Goal: Task Accomplishment & Management: Complete application form

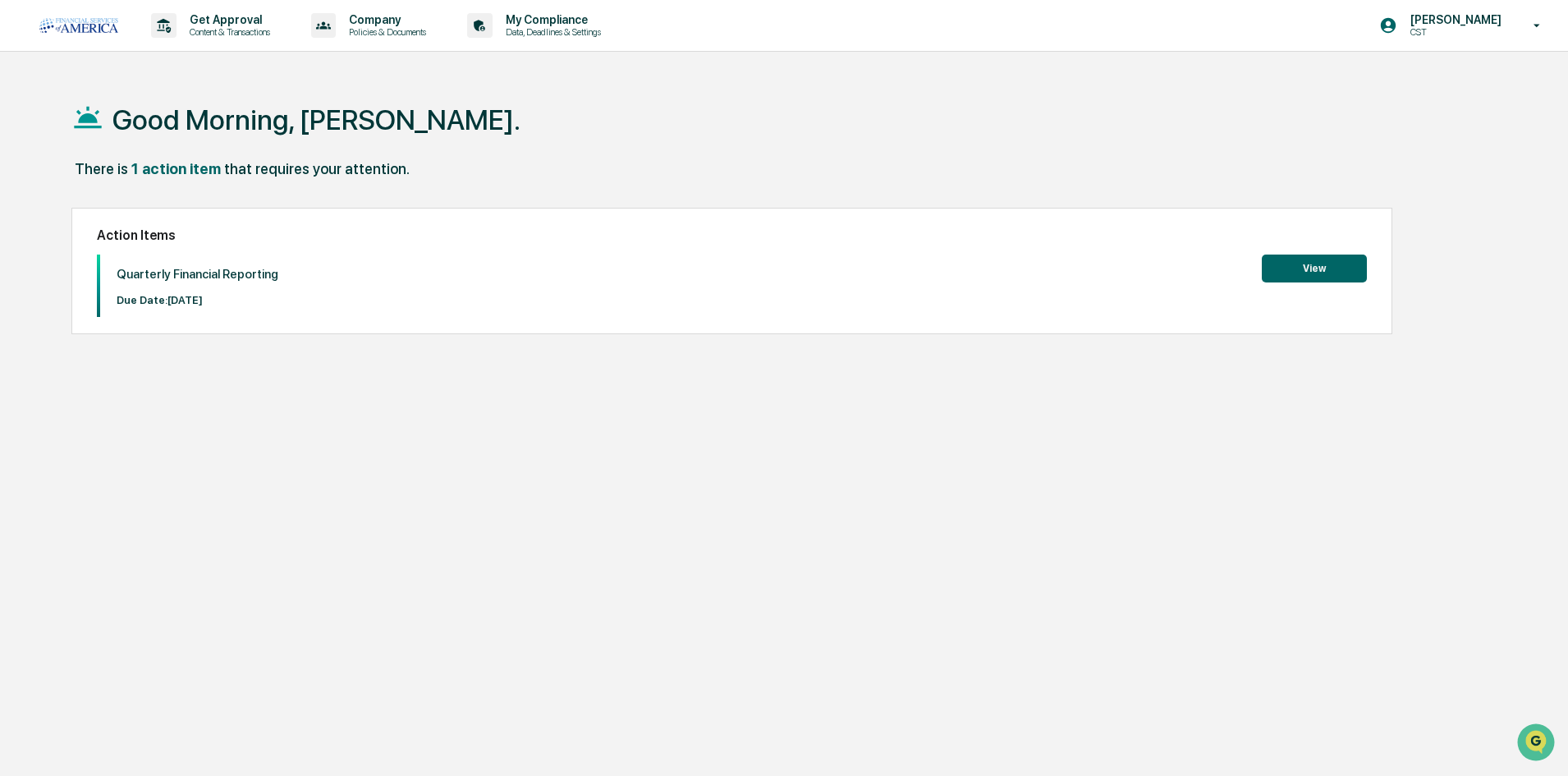
click at [1321, 278] on button "View" at bounding box center [1314, 269] width 105 height 28
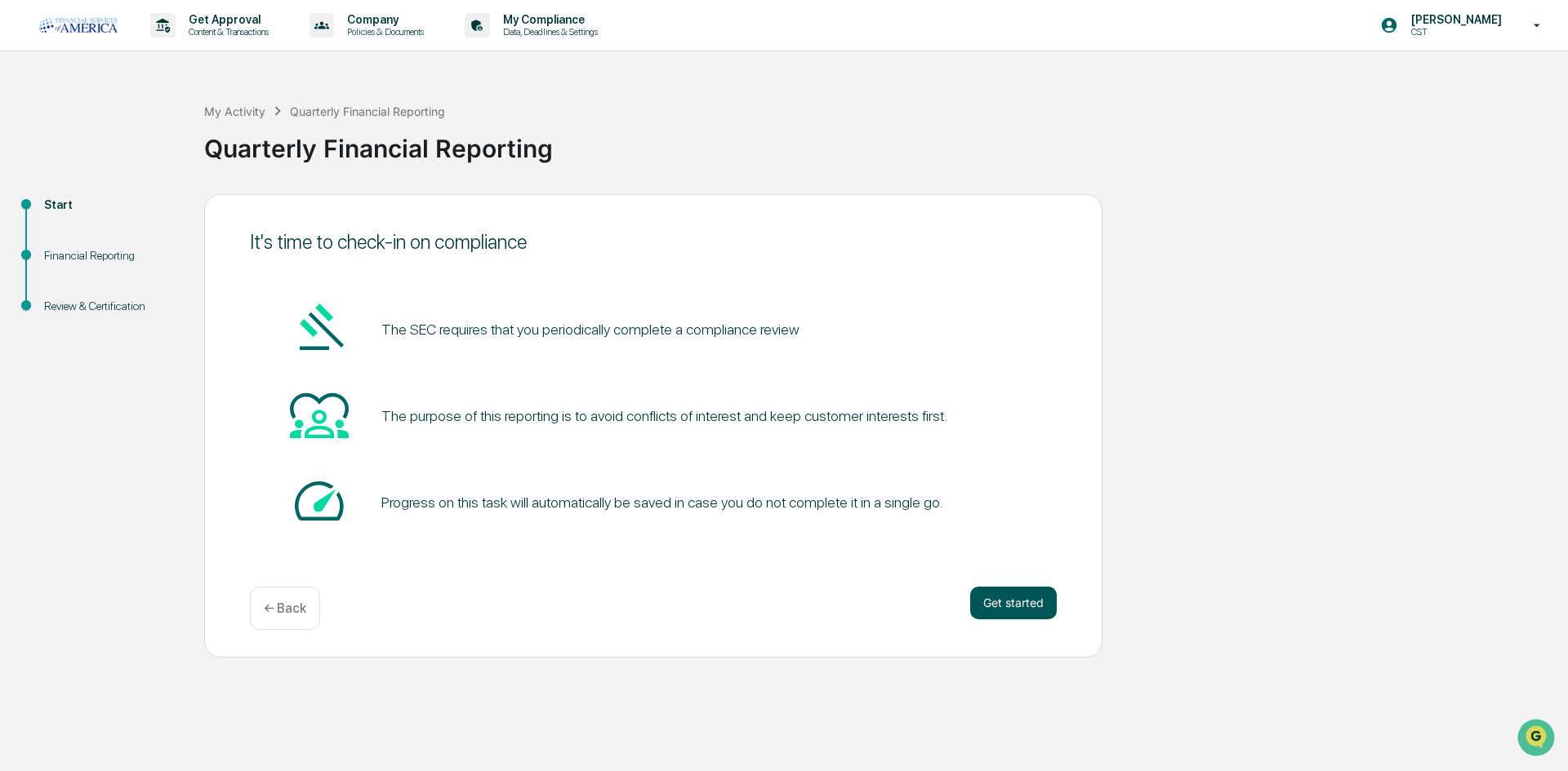
click at [1002, 608] on button "Get started" at bounding box center [1013, 603] width 87 height 32
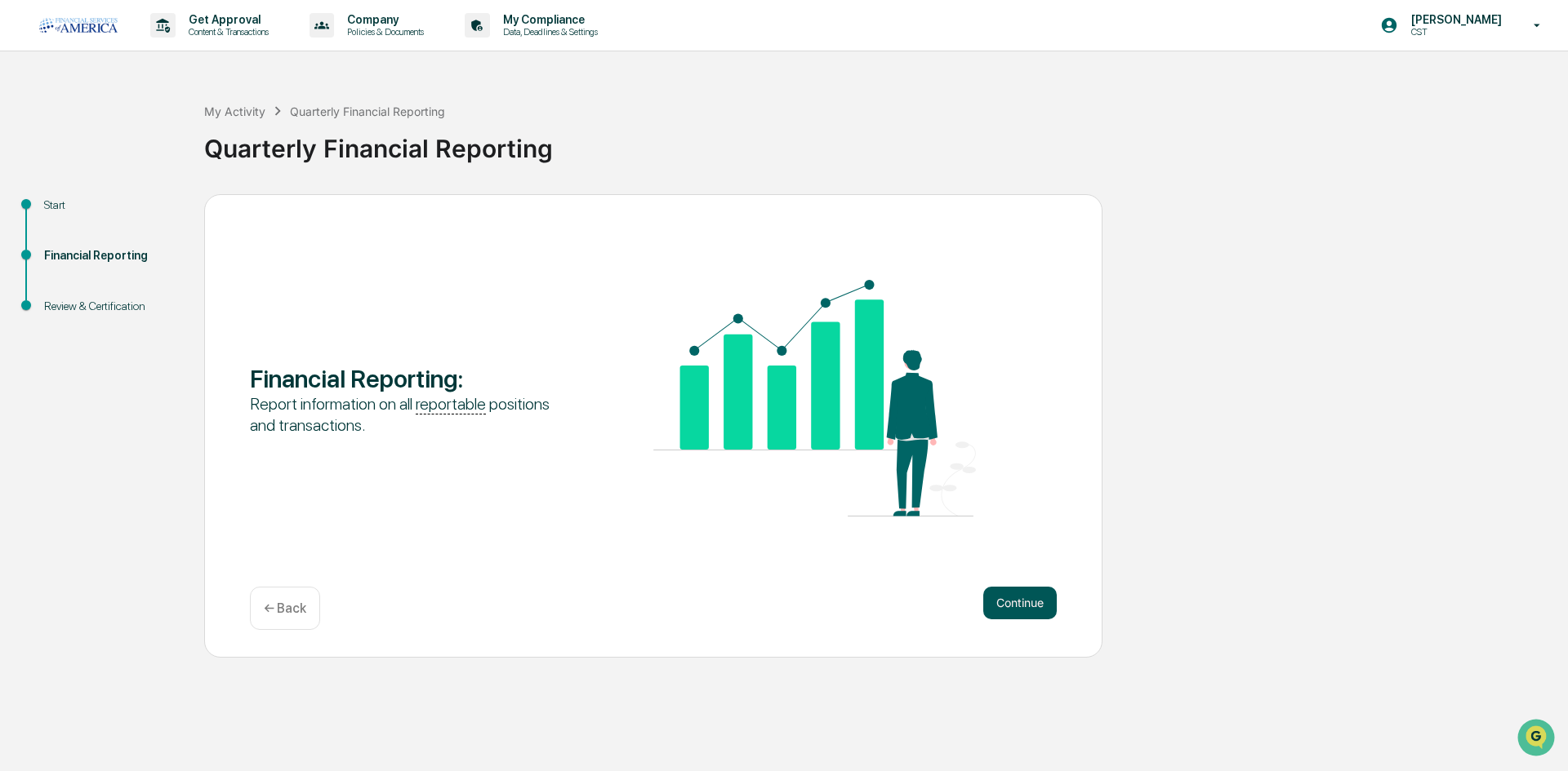
click at [1044, 611] on button "Continue" at bounding box center [1020, 603] width 74 height 32
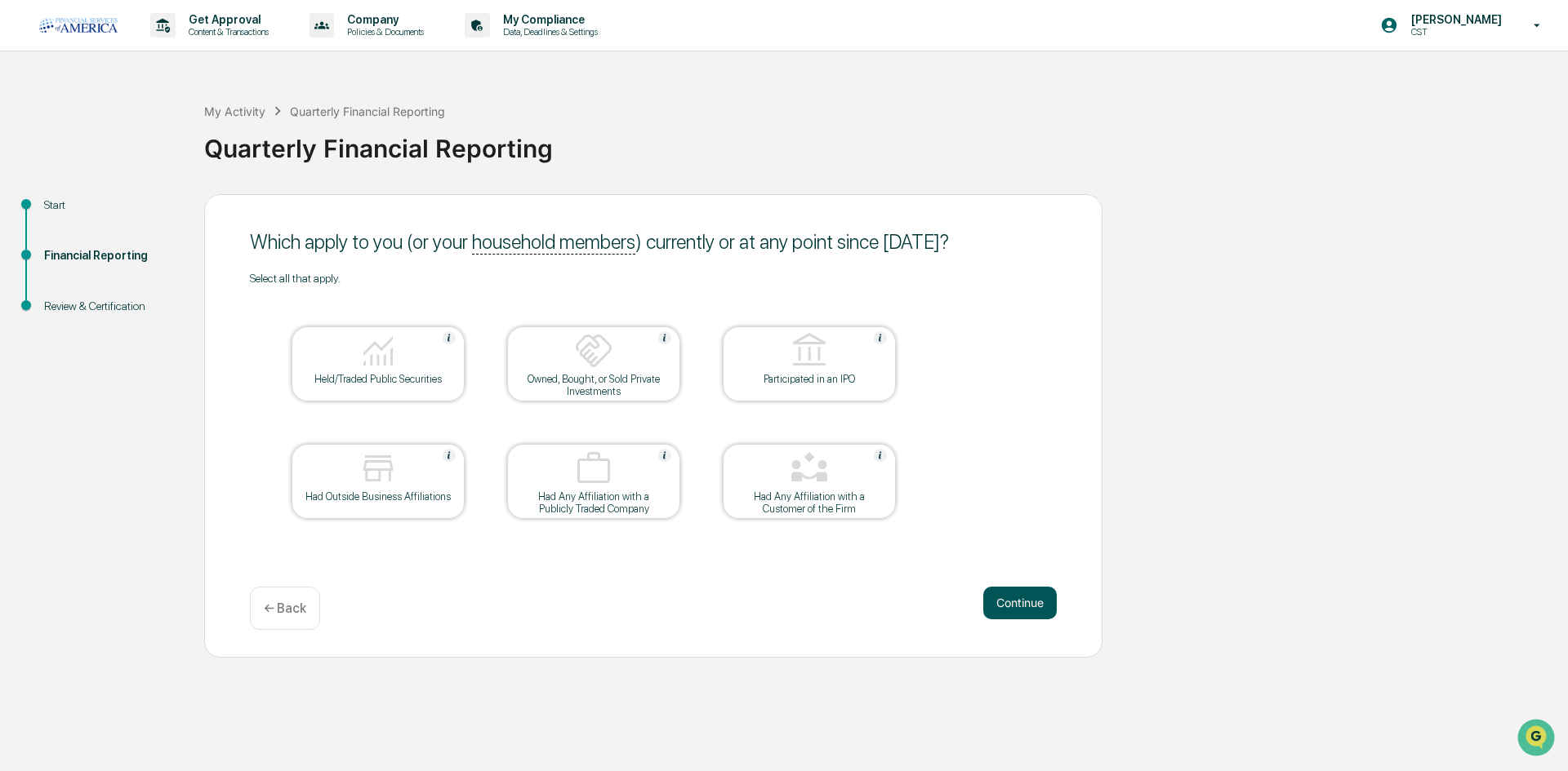
click at [1036, 592] on button "Continue" at bounding box center [1020, 603] width 74 height 32
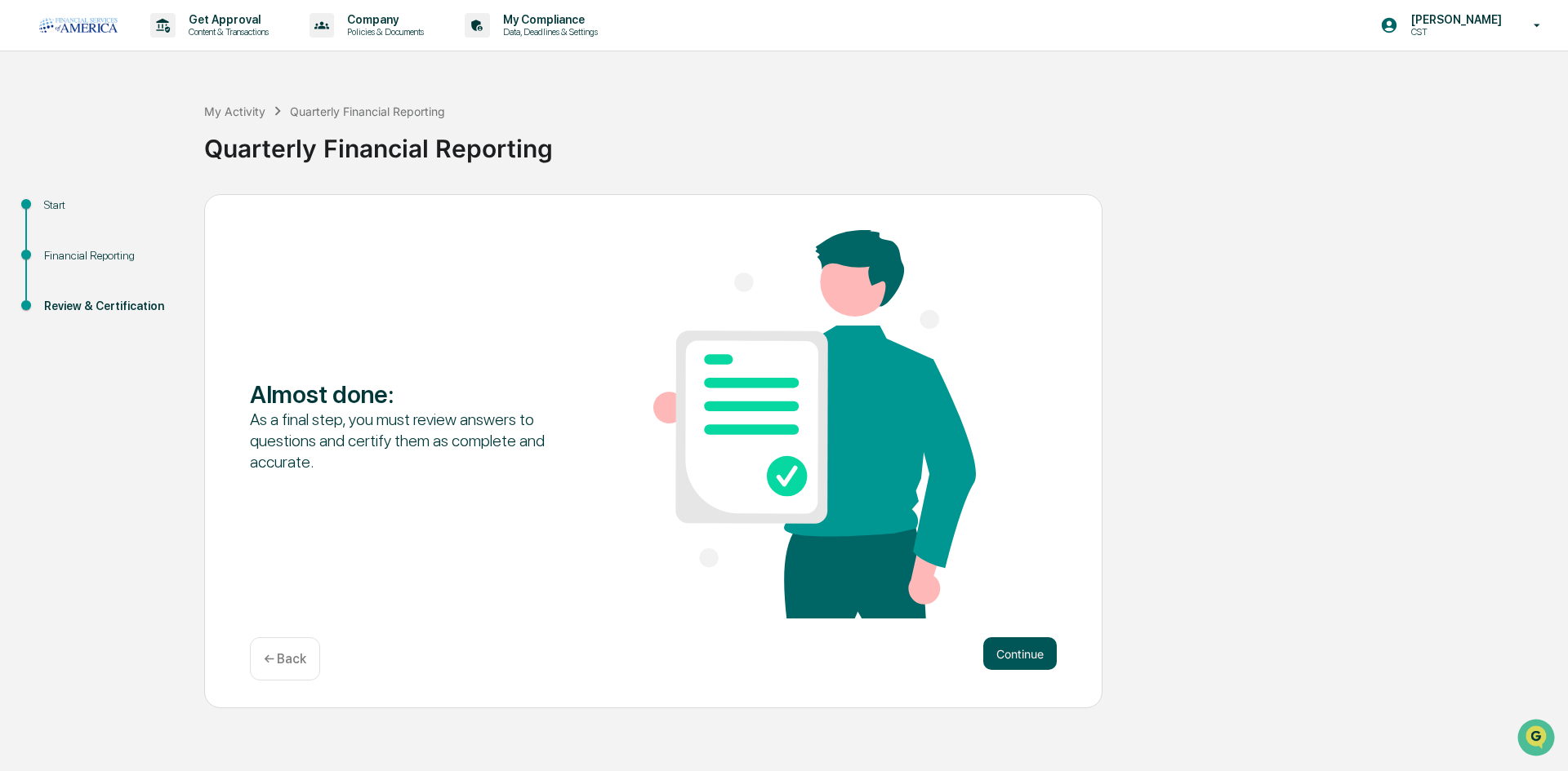
click at [1019, 669] on button "Continue" at bounding box center [1020, 653] width 74 height 32
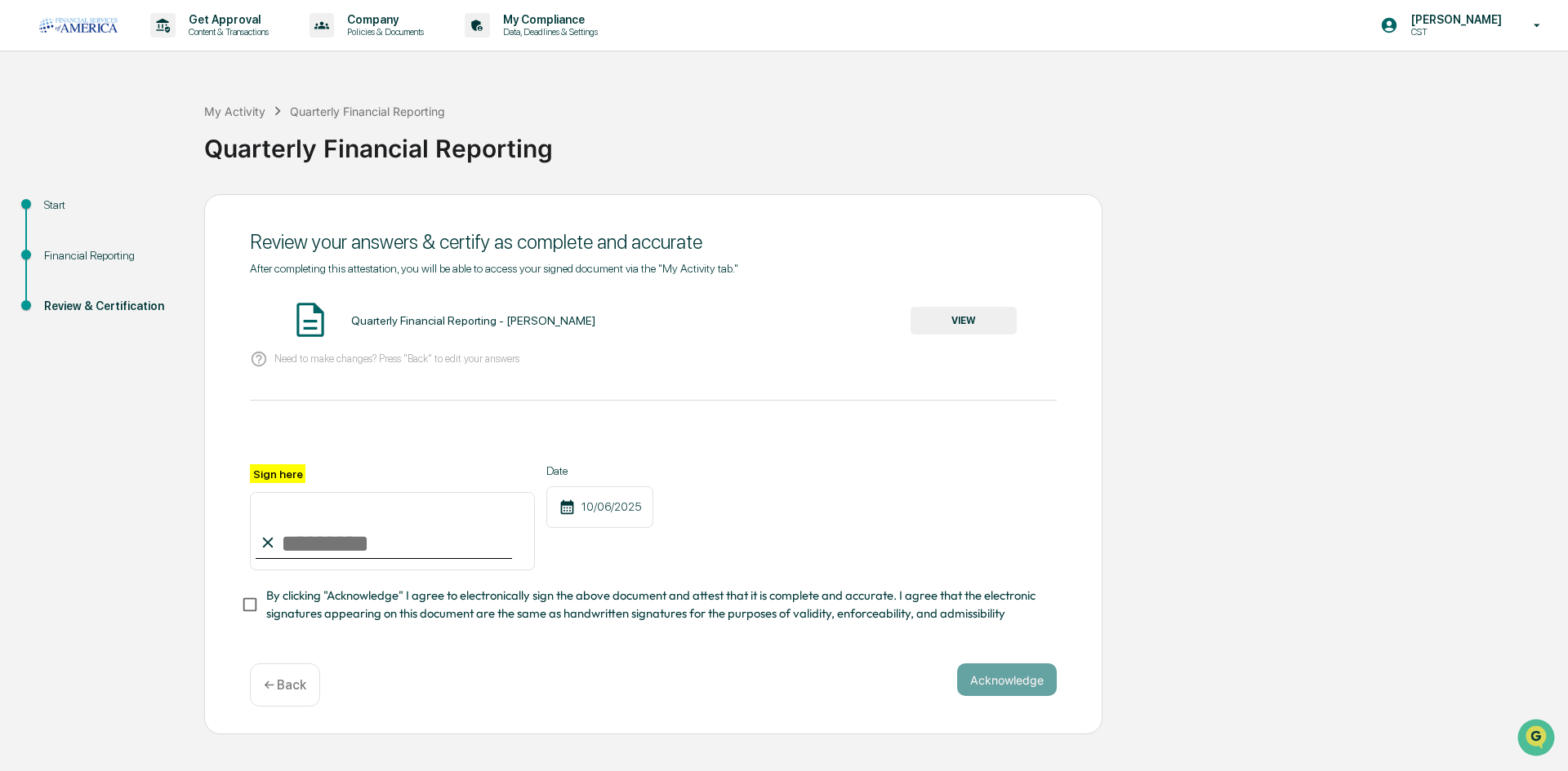
click at [927, 324] on button "VIEW" at bounding box center [963, 321] width 106 height 28
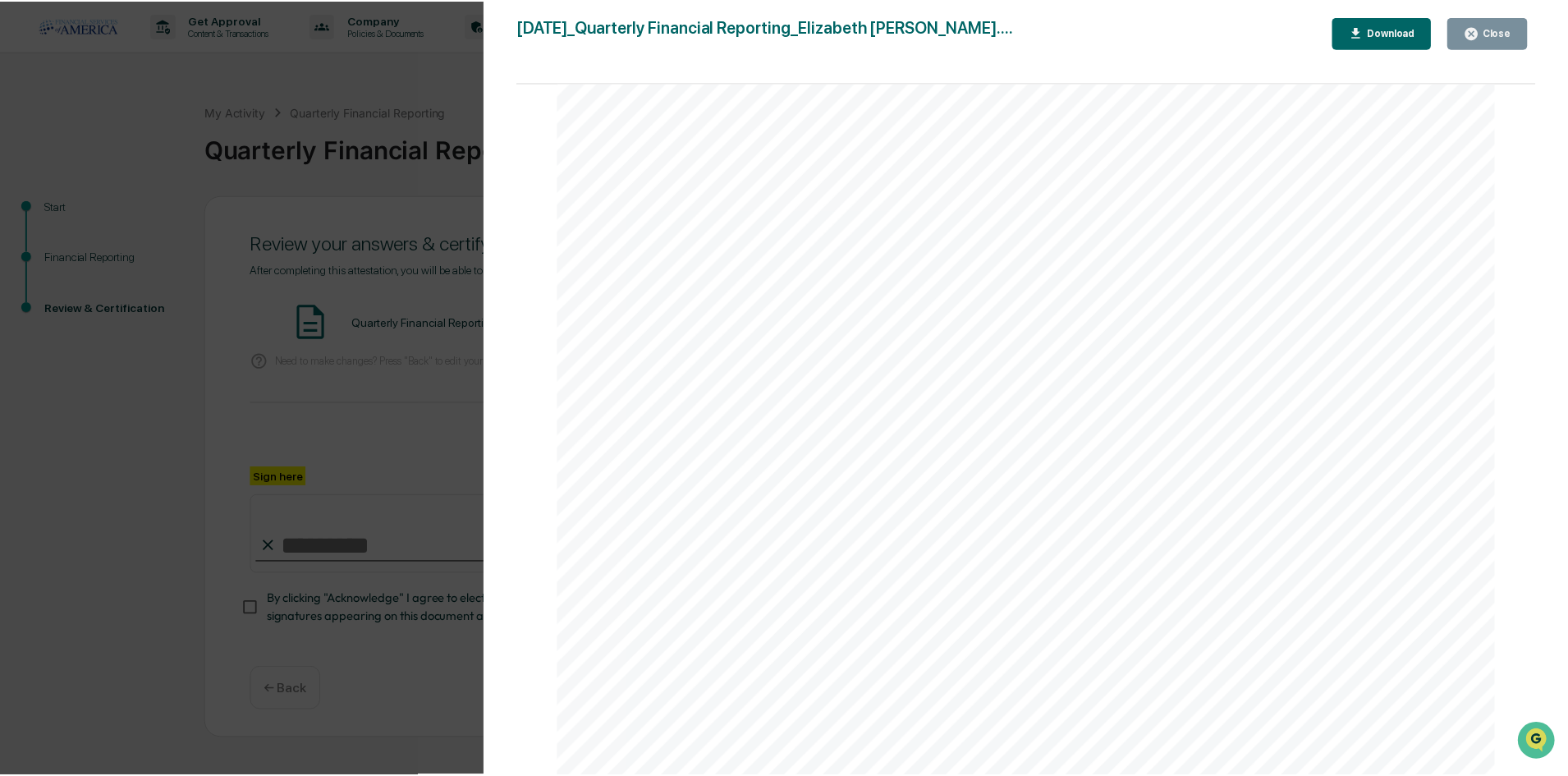
scroll to position [2065, 0]
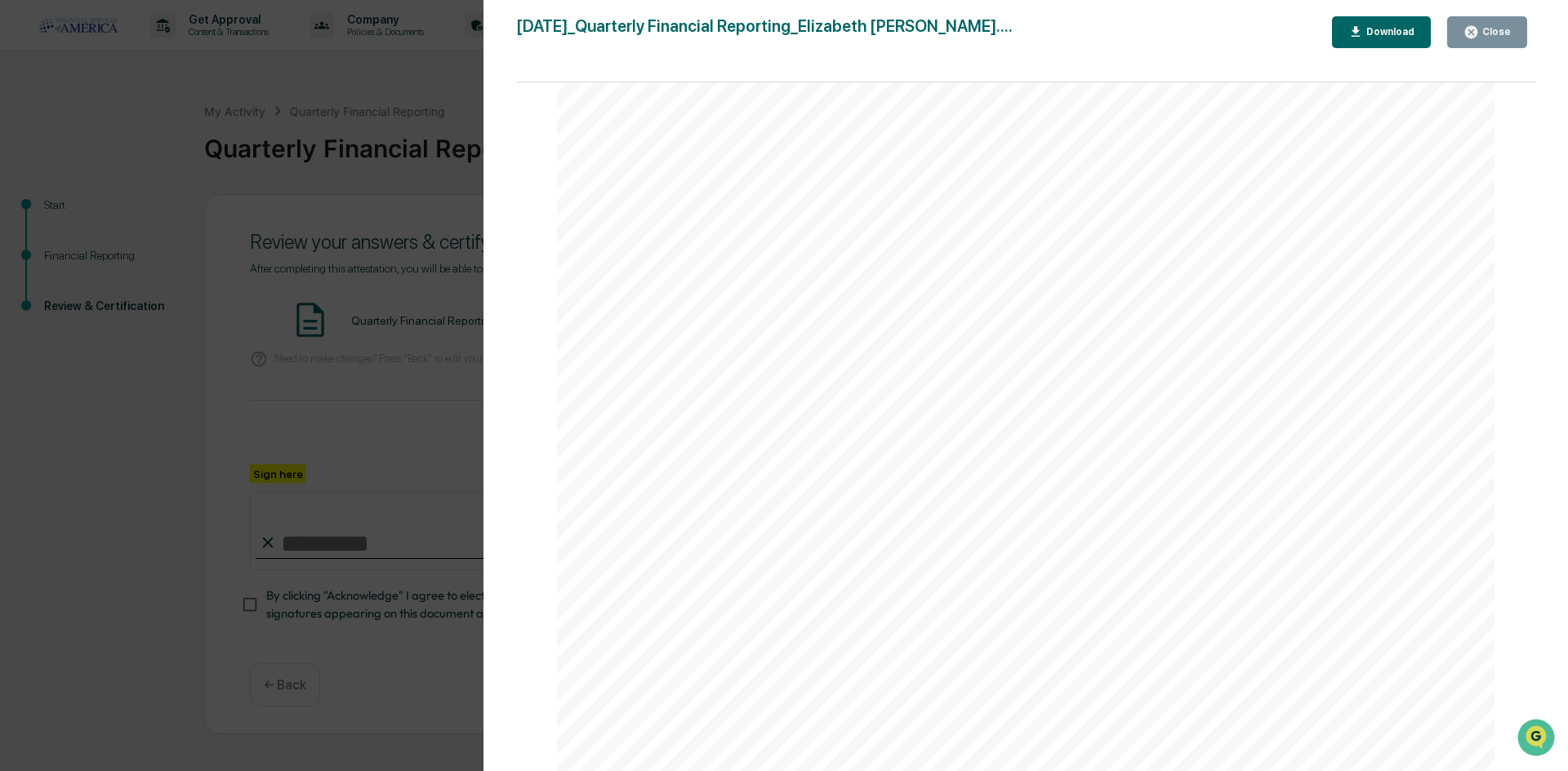
click at [269, 495] on div "Version History [DATE] 02:05 PM [PERSON_NAME] [DATE]_Quarterly Financial Report…" at bounding box center [784, 385] width 1568 height 771
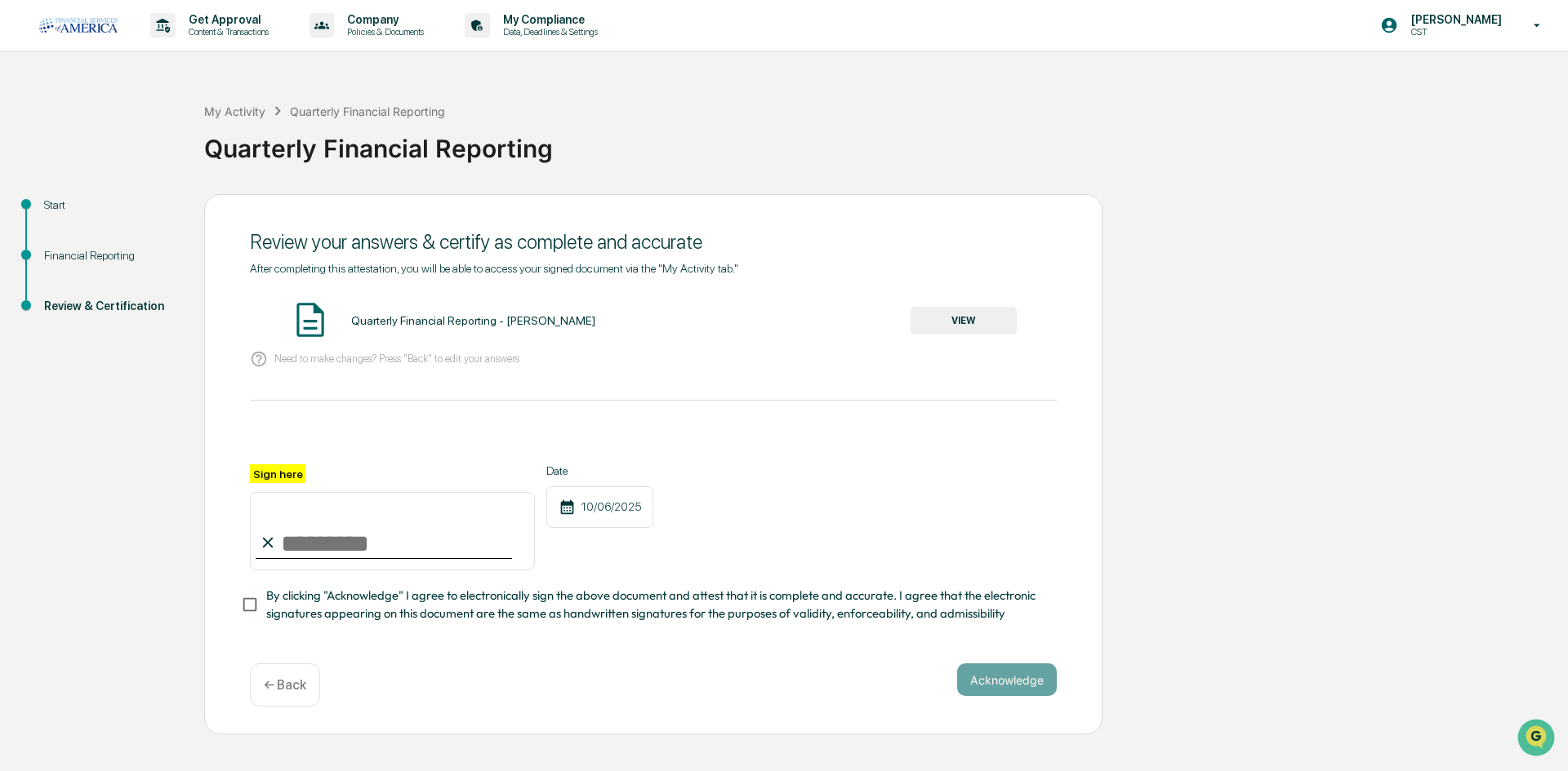
click at [345, 554] on input "Sign here" at bounding box center [391, 531] width 285 height 79
type input "**********"
click at [671, 697] on div "Acknowledge ← Back" at bounding box center [652, 684] width 806 height 43
click at [1001, 693] on button "Acknowledge" at bounding box center [1007, 679] width 100 height 32
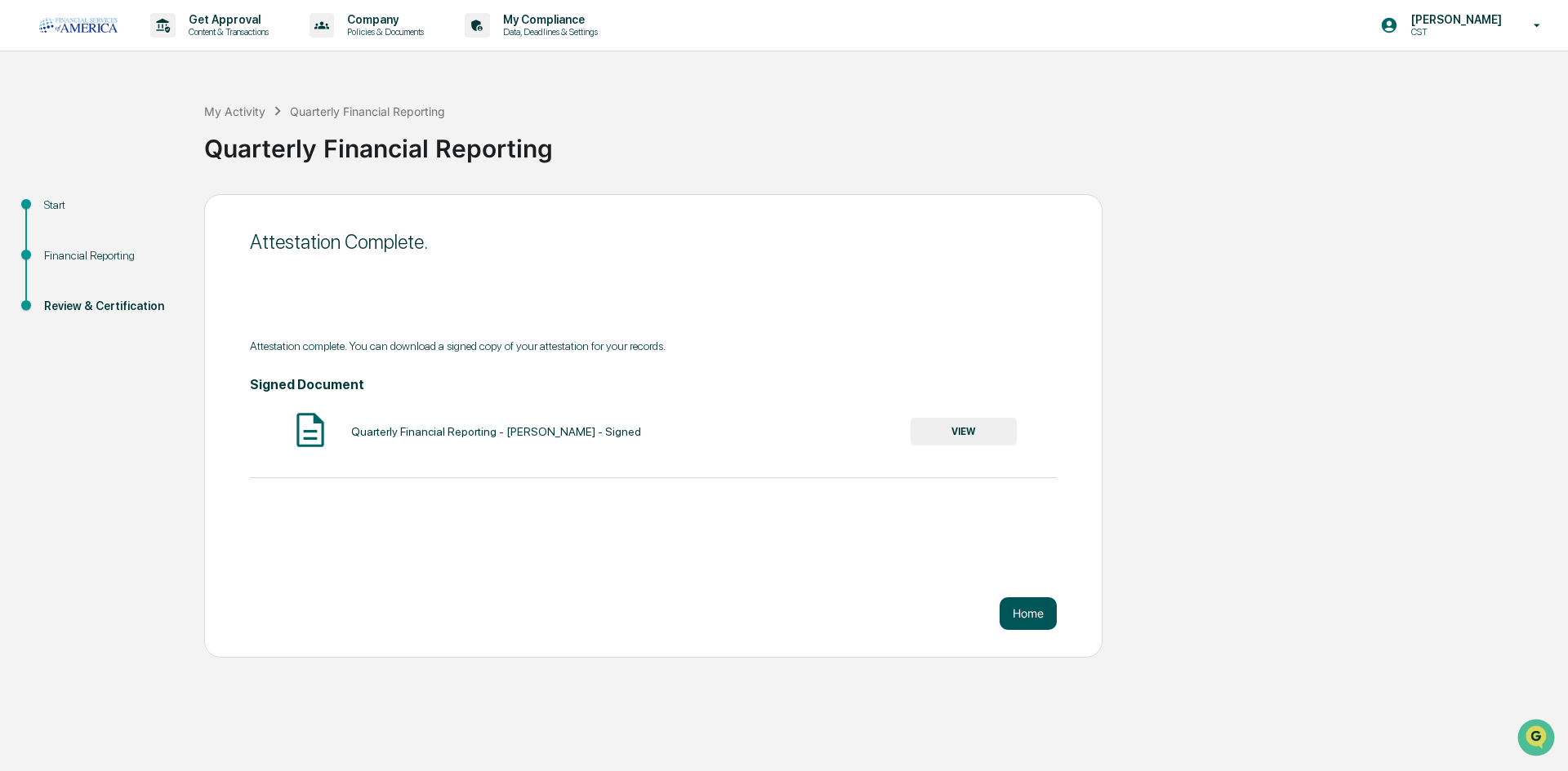
click at [1036, 610] on button "Home" at bounding box center [1027, 613] width 57 height 32
